Goal: Information Seeking & Learning: Understand process/instructions

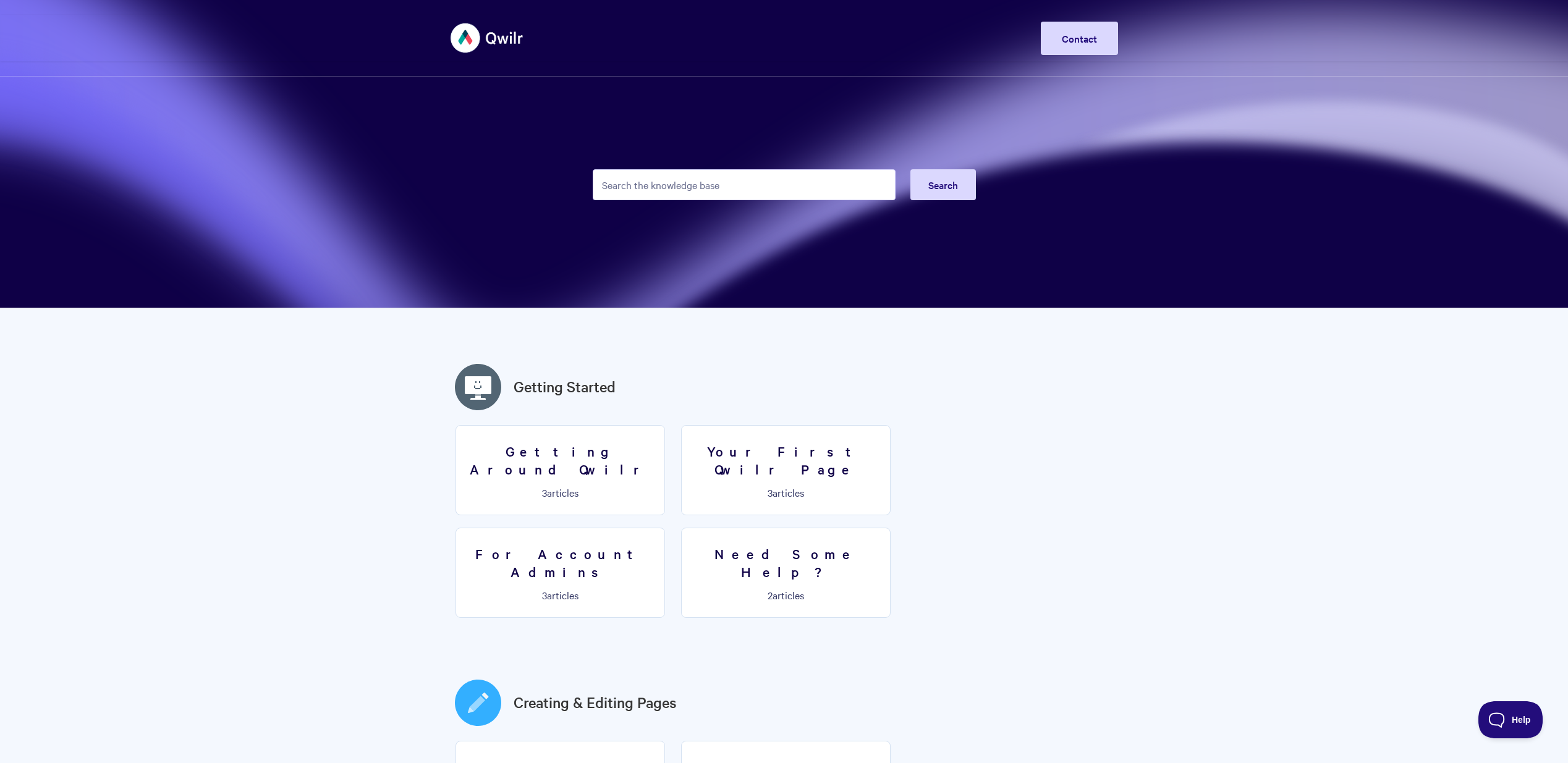
click at [709, 193] on input "Search the knowledge base" at bounding box center [744, 185] width 303 height 31
type input "navigation"
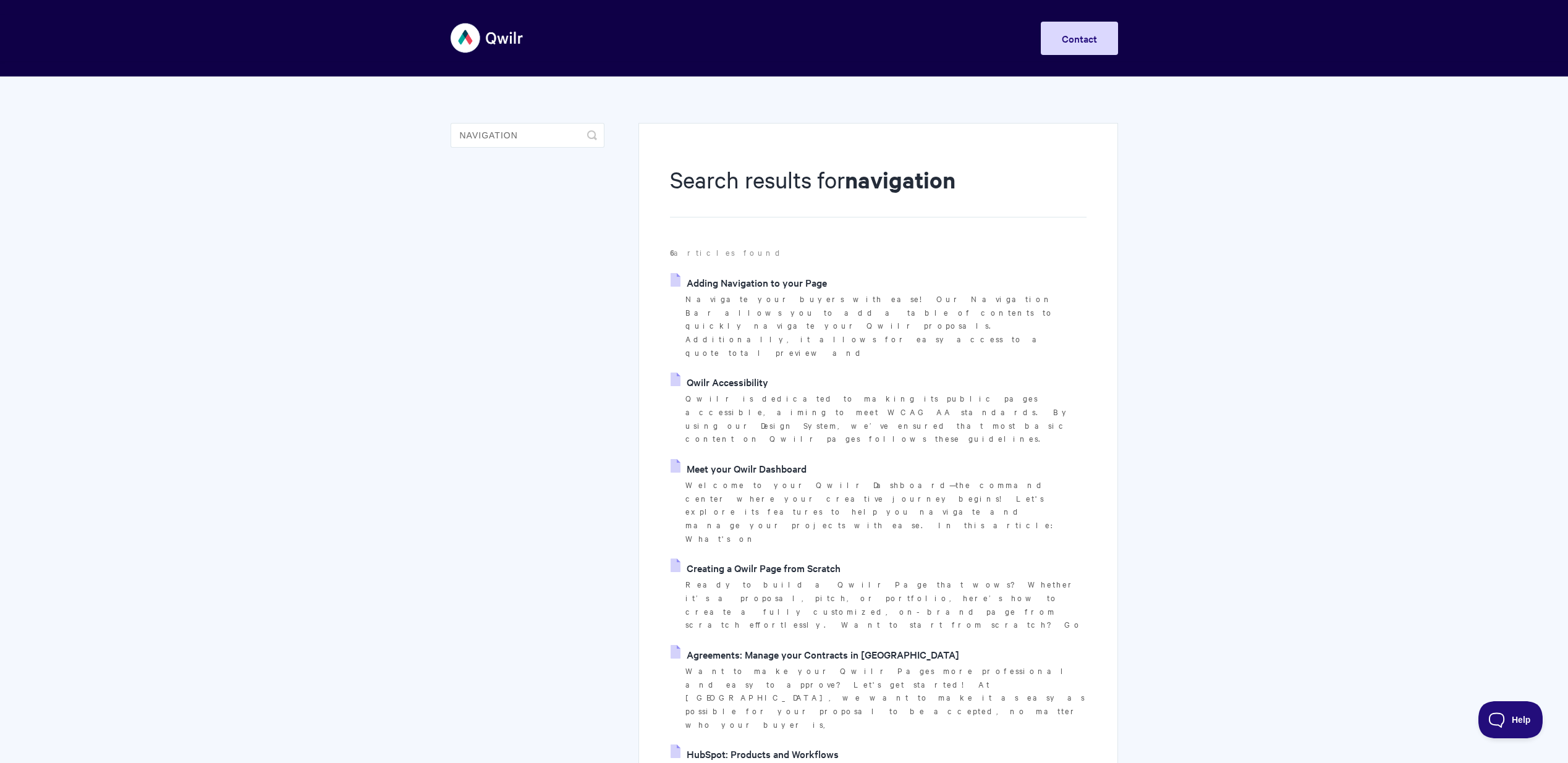
click at [789, 276] on link "Adding Navigation to your Page" at bounding box center [749, 282] width 157 height 19
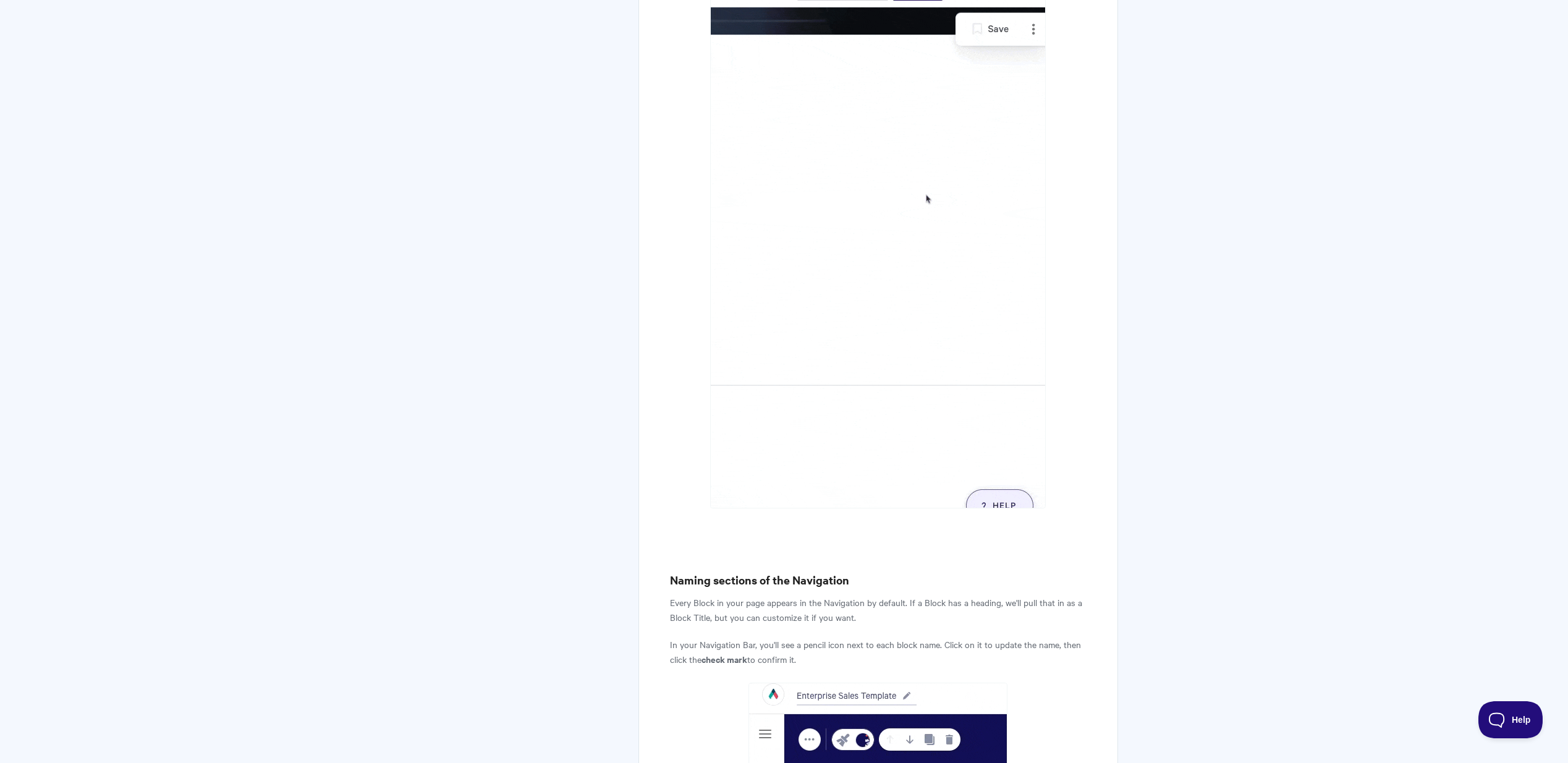
scroll to position [747, 0]
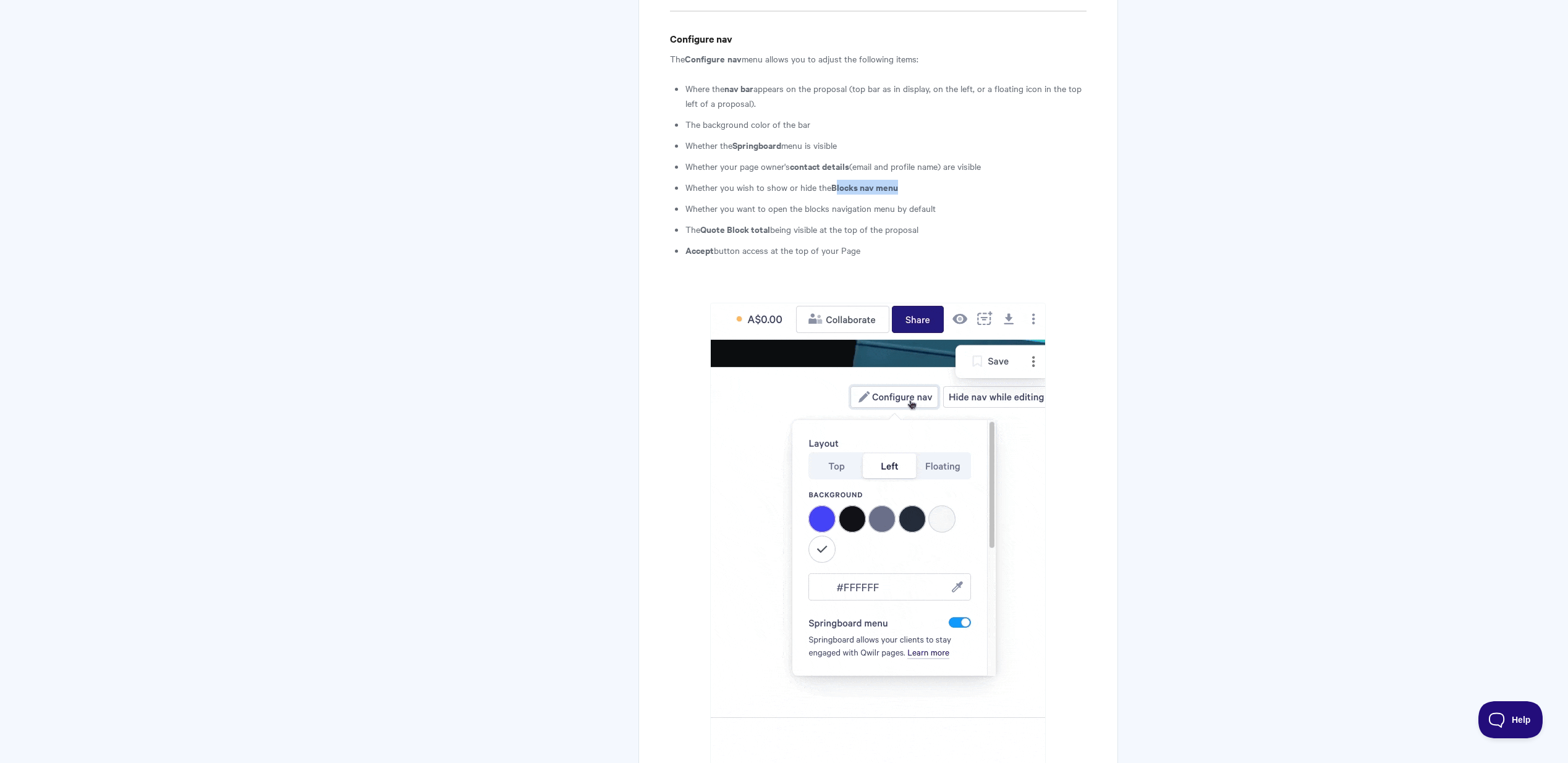
drag, startPoint x: 837, startPoint y: 185, endPoint x: 923, endPoint y: 184, distance: 86.0
click at [923, 184] on li "Whether you wish to show or hide the Blocks nav menu" at bounding box center [886, 187] width 400 height 15
